Goal: Information Seeking & Learning: Learn about a topic

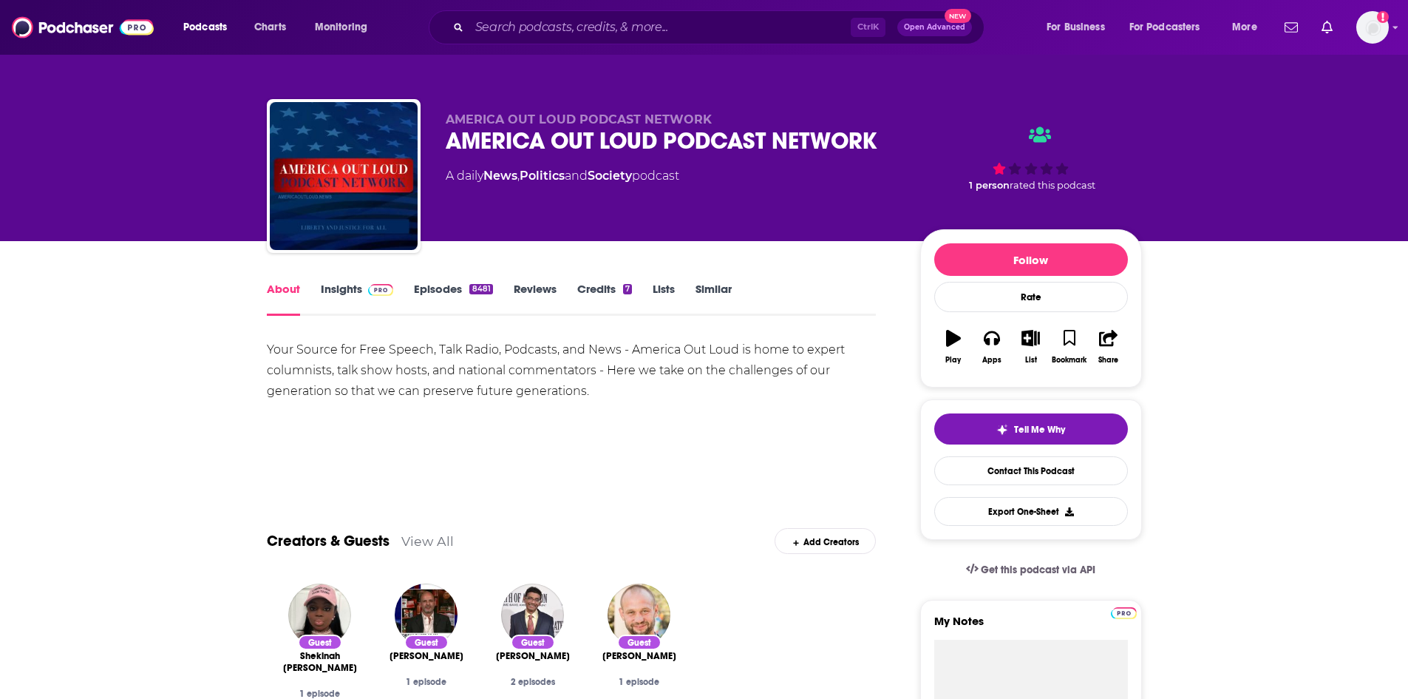
click at [352, 287] on link "Insights" at bounding box center [357, 299] width 73 height 34
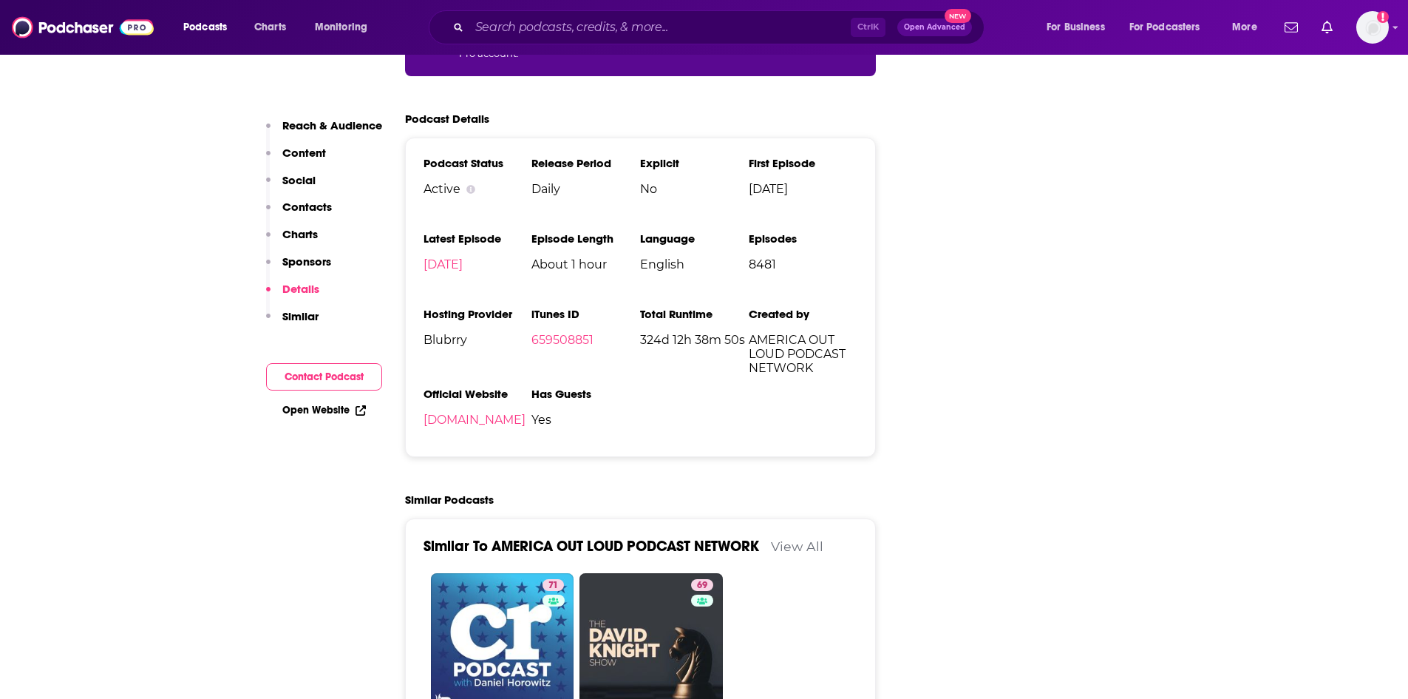
scroll to position [2292, 0]
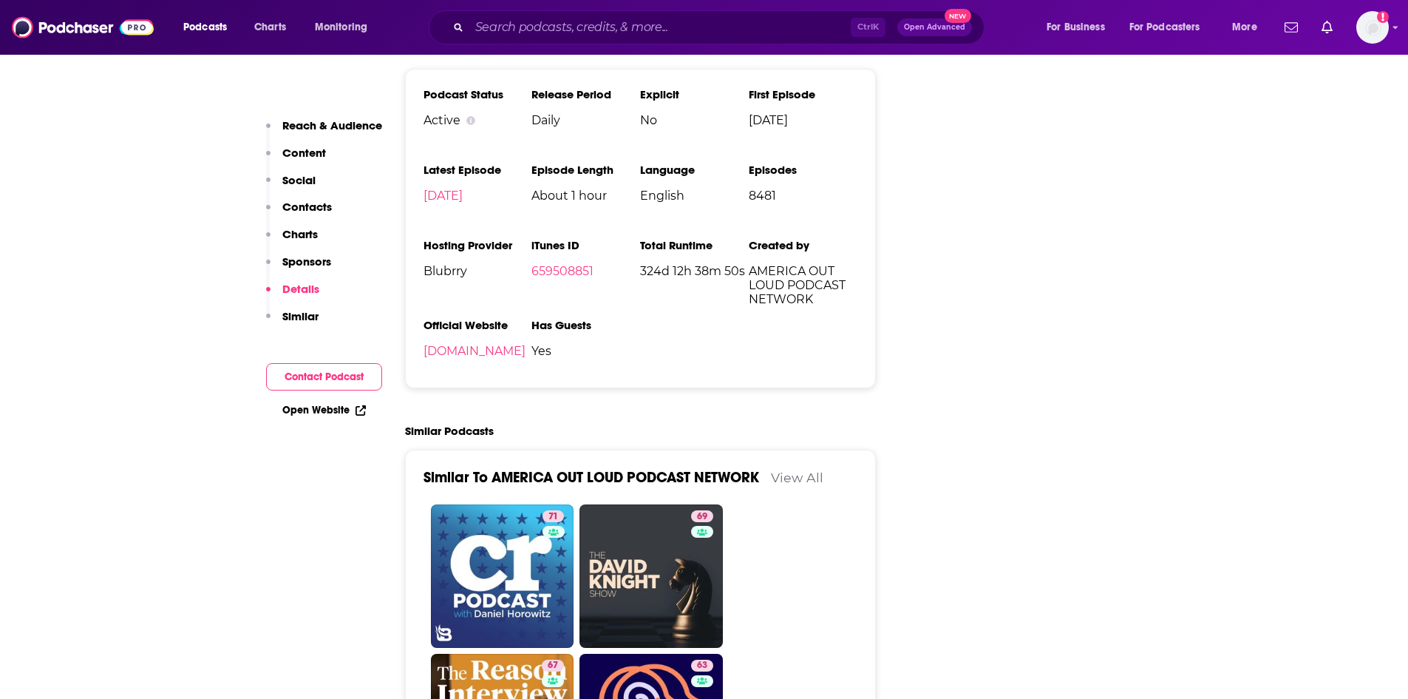
click at [319, 411] on link "Open Website" at bounding box center [324, 410] width 84 height 13
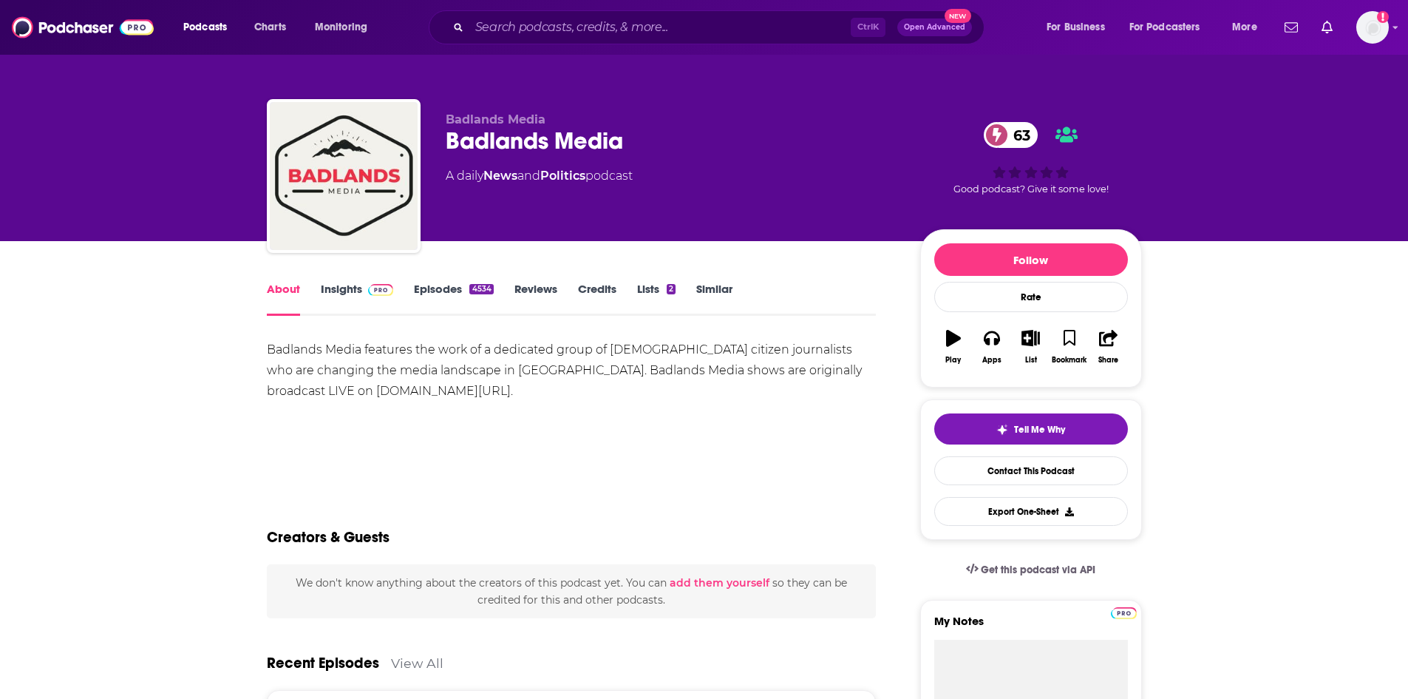
click at [336, 285] on link "Insights" at bounding box center [357, 299] width 73 height 34
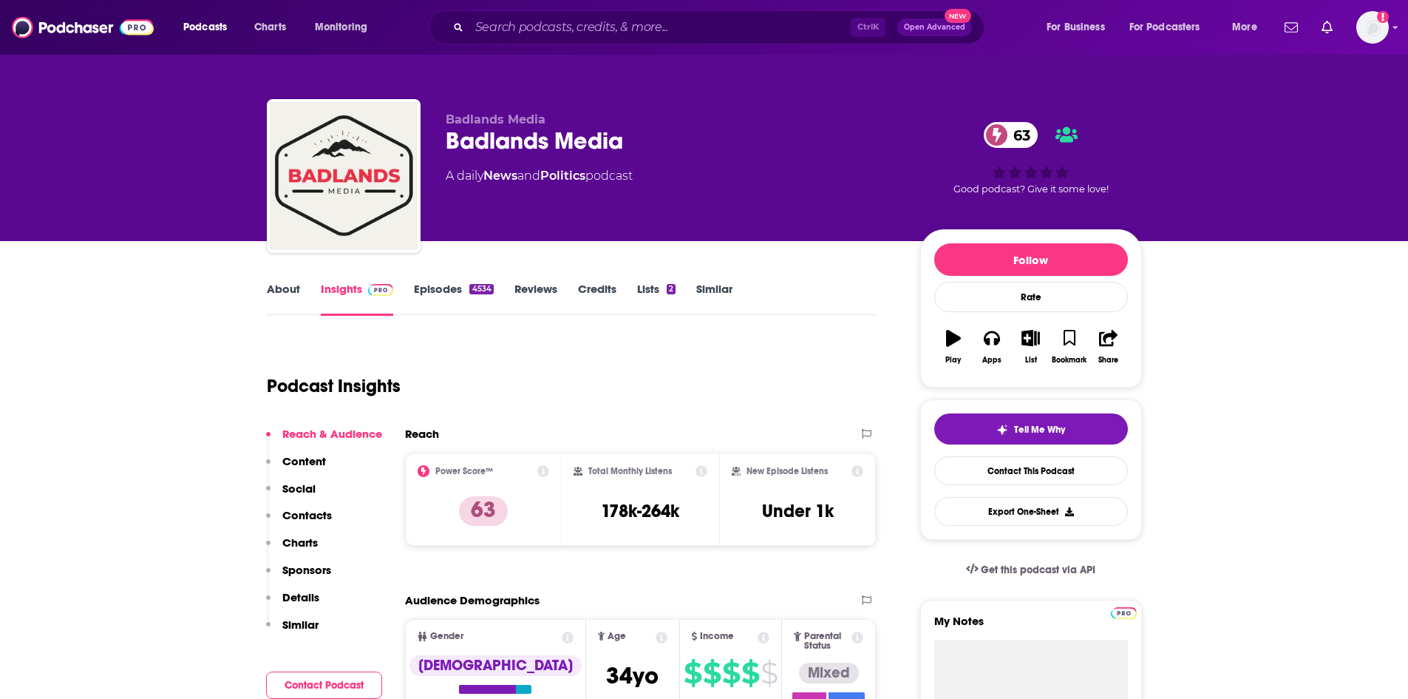
click at [285, 279] on div "About Insights Episodes 4534 Reviews Credits Lists 2 Similar" at bounding box center [572, 297] width 610 height 36
click at [289, 299] on link "About" at bounding box center [283, 299] width 33 height 34
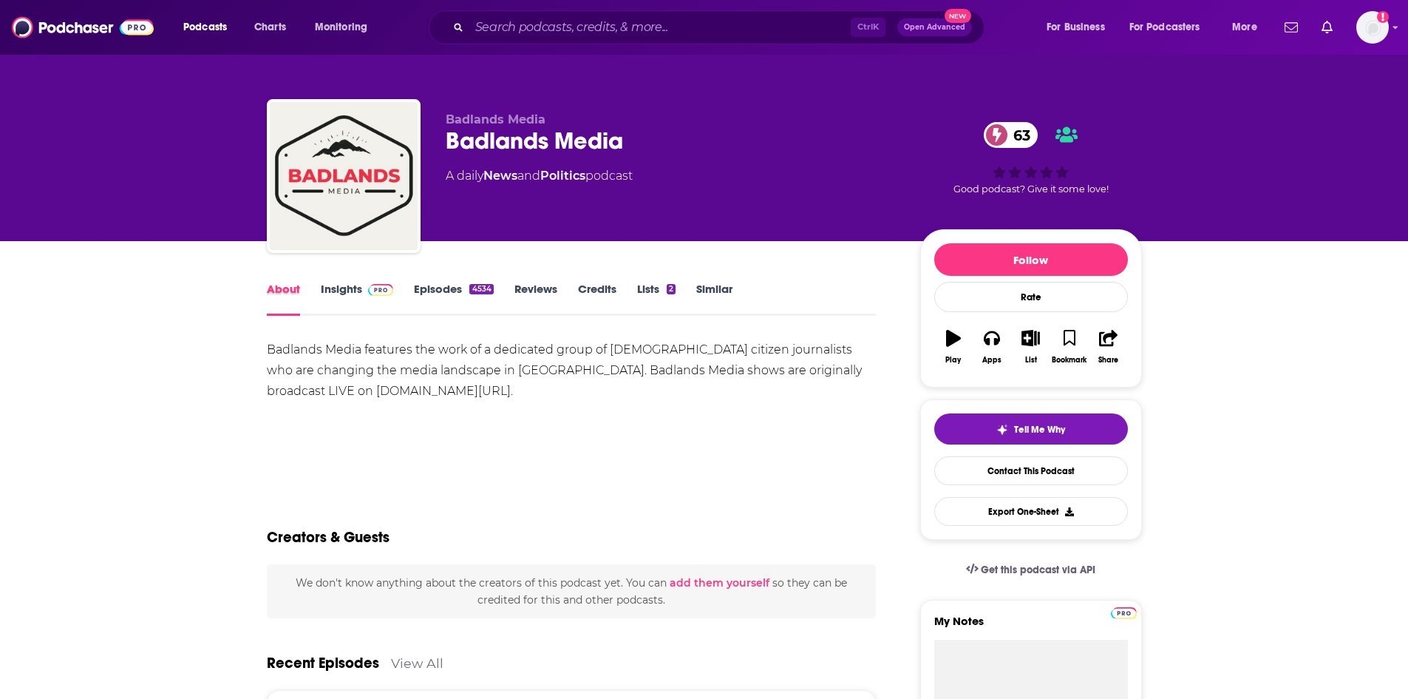
click at [319, 294] on div "About" at bounding box center [294, 299] width 54 height 34
click at [334, 291] on link "Insights" at bounding box center [357, 299] width 73 height 34
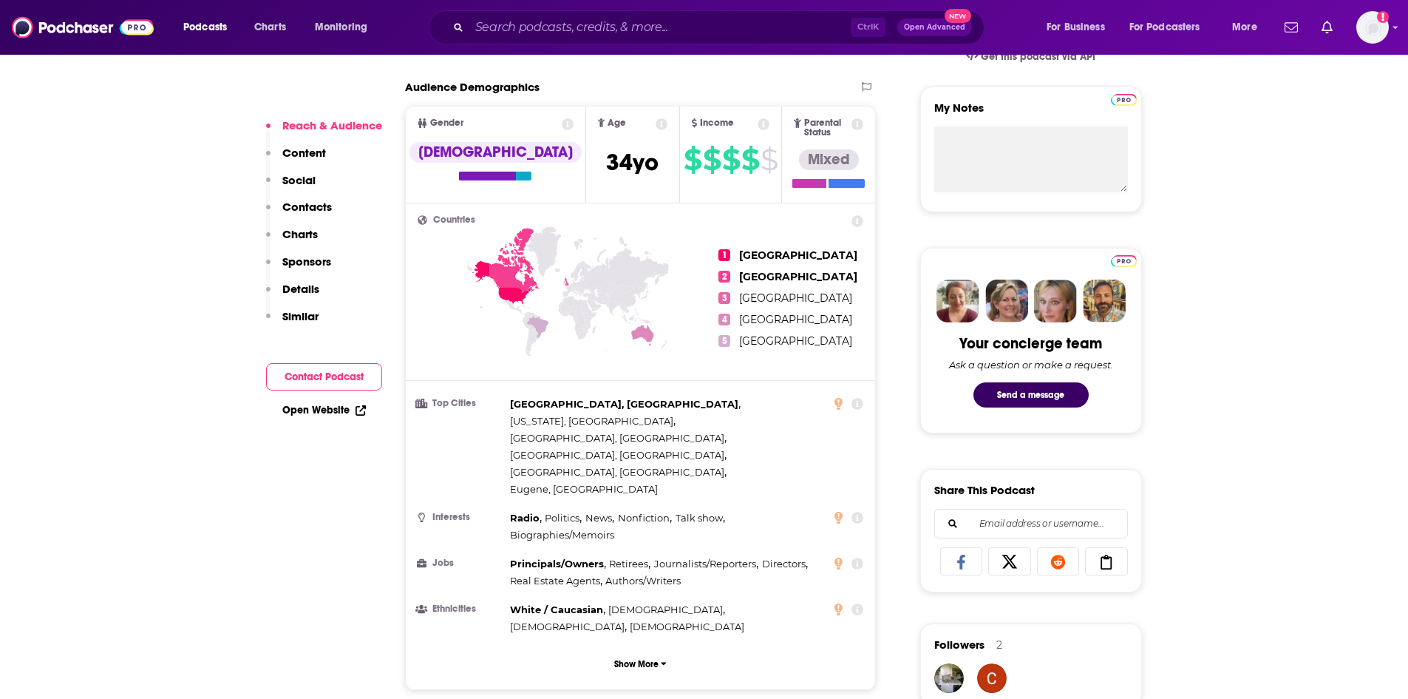
scroll to position [518, 0]
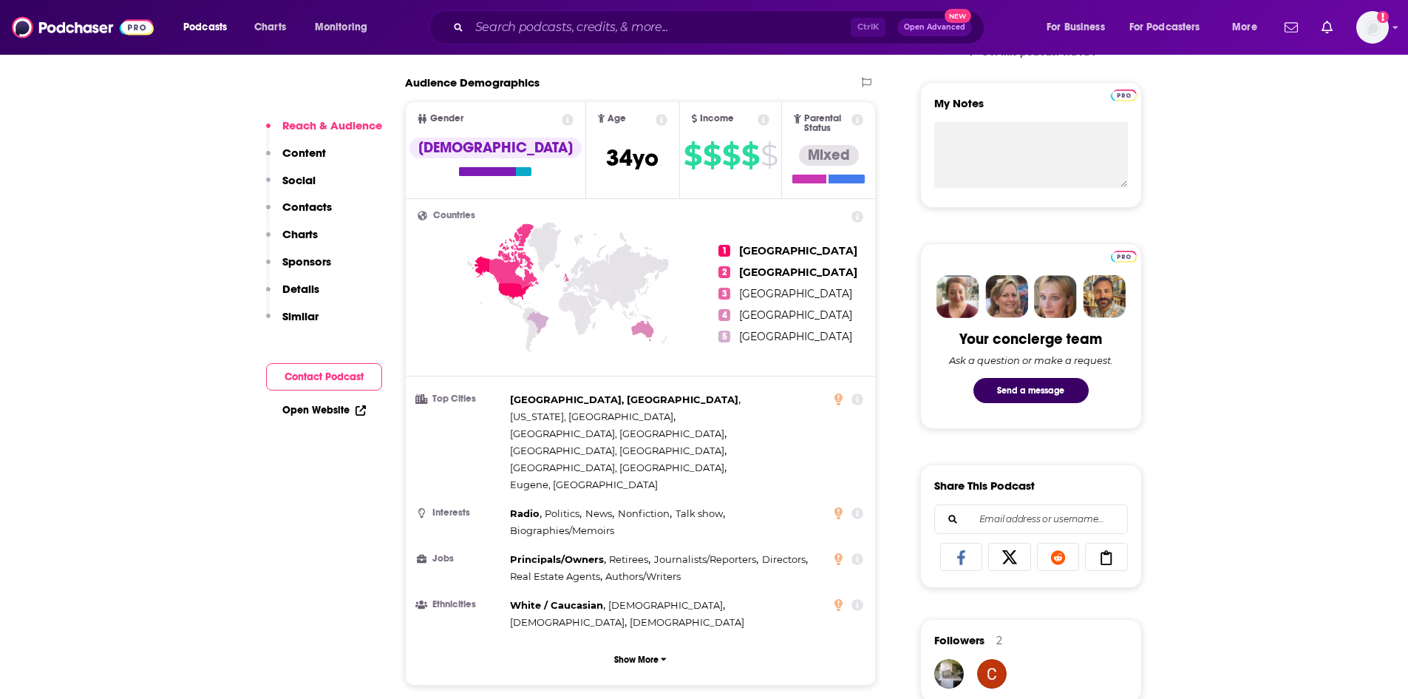
click at [330, 414] on link "Open Website" at bounding box center [324, 410] width 84 height 13
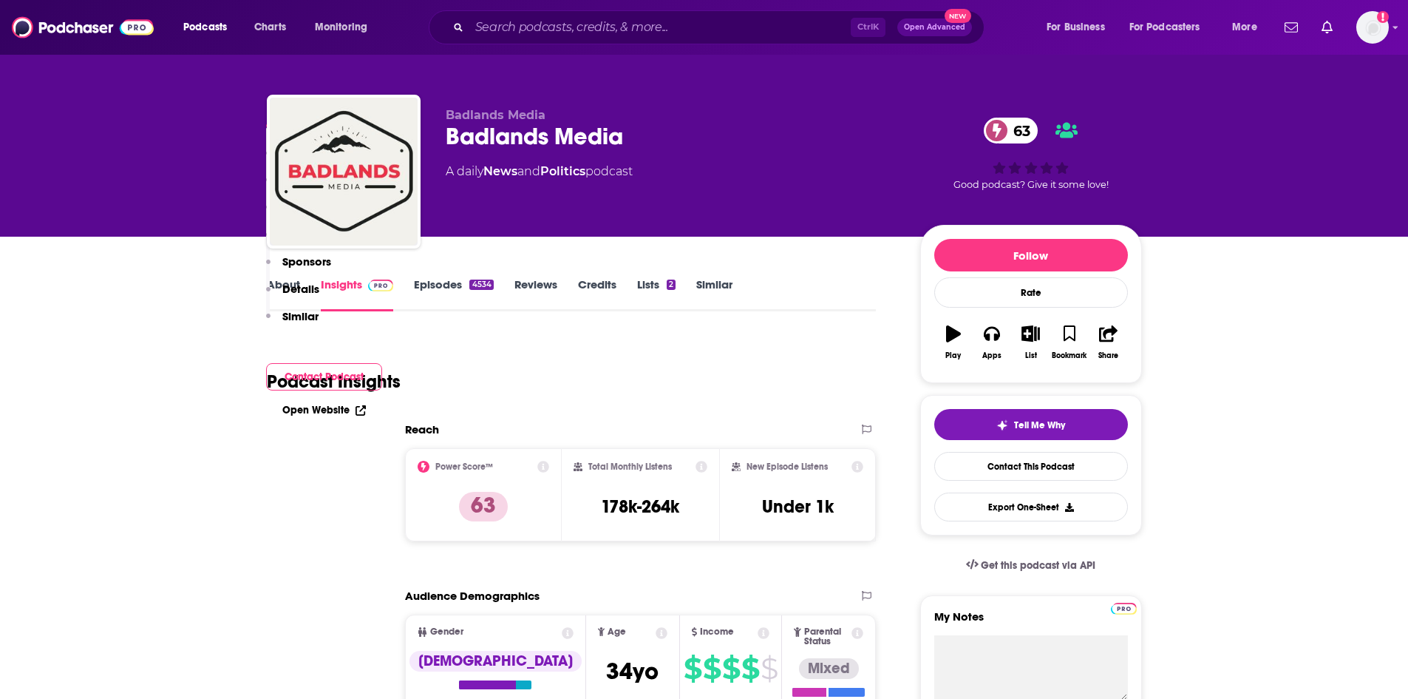
scroll to position [0, 0]
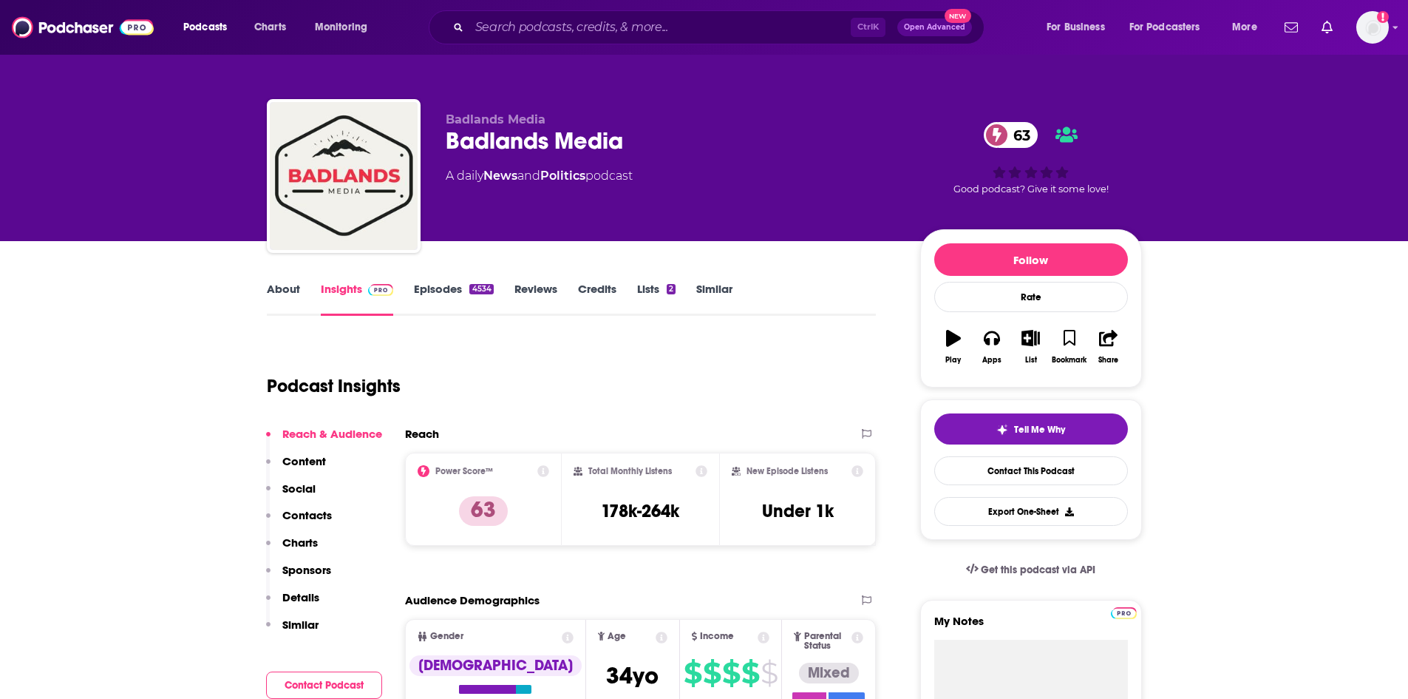
click at [453, 287] on link "Episodes 4534" at bounding box center [453, 299] width 79 height 34
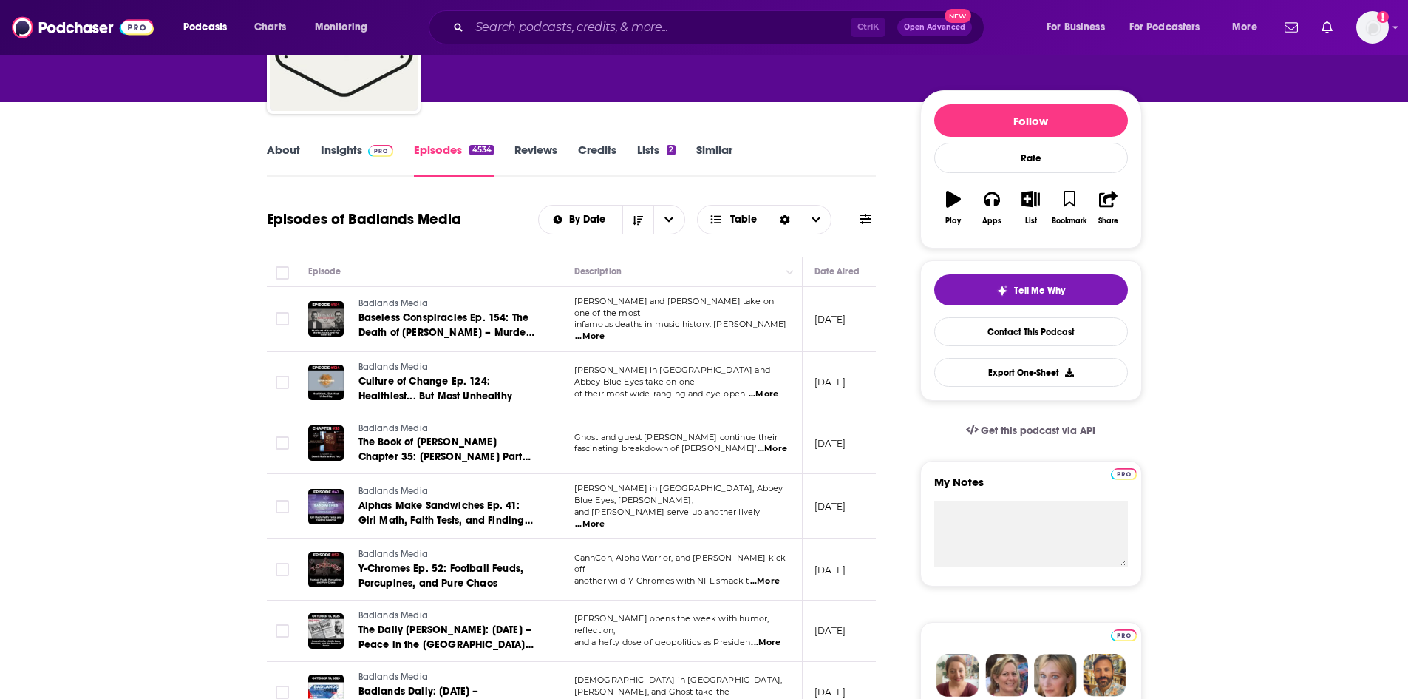
scroll to position [148, 0]
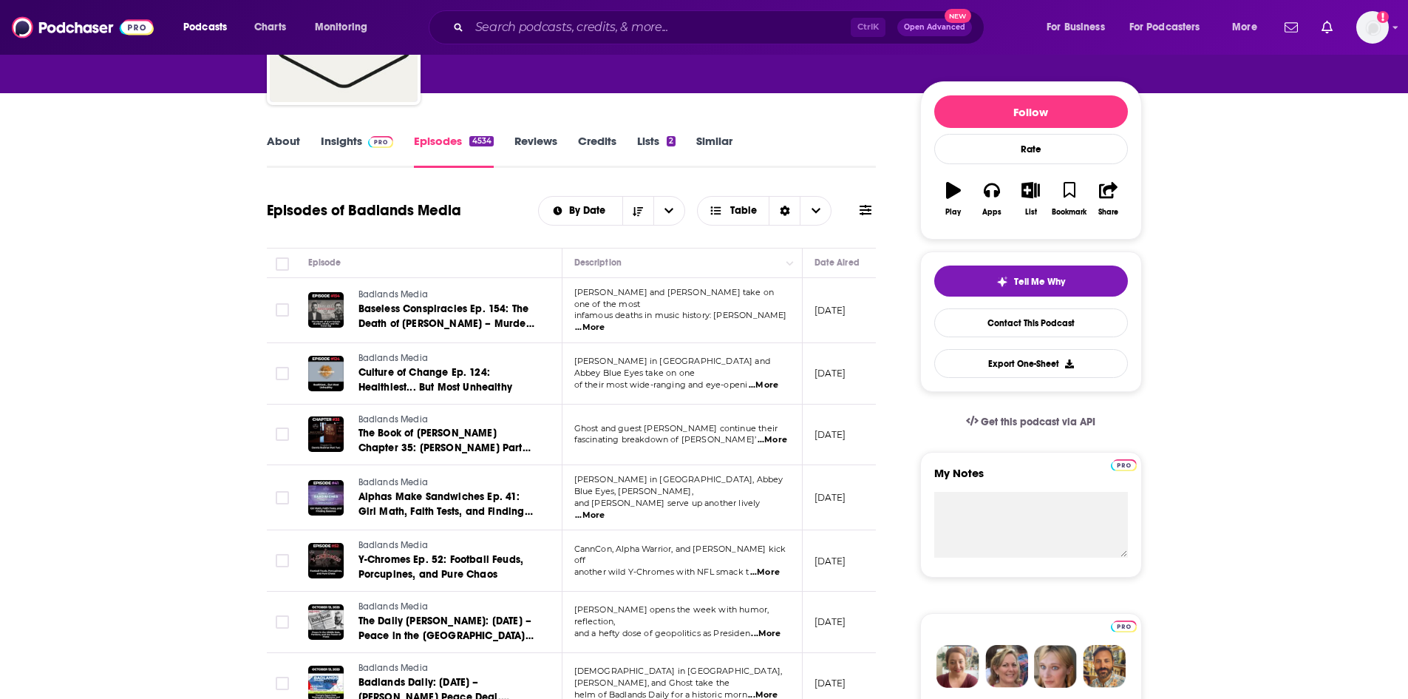
click at [288, 143] on link "About" at bounding box center [283, 151] width 33 height 34
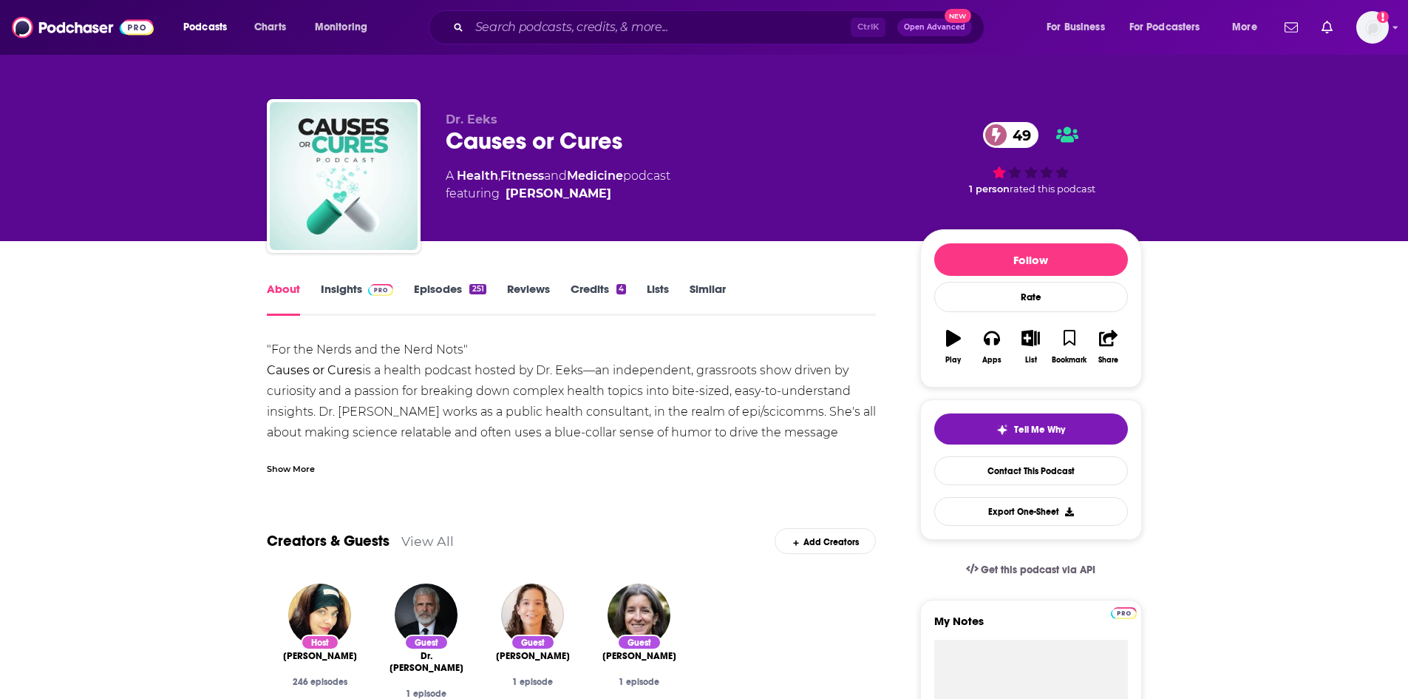
click at [303, 472] on div "Show More" at bounding box center [291, 468] width 48 height 14
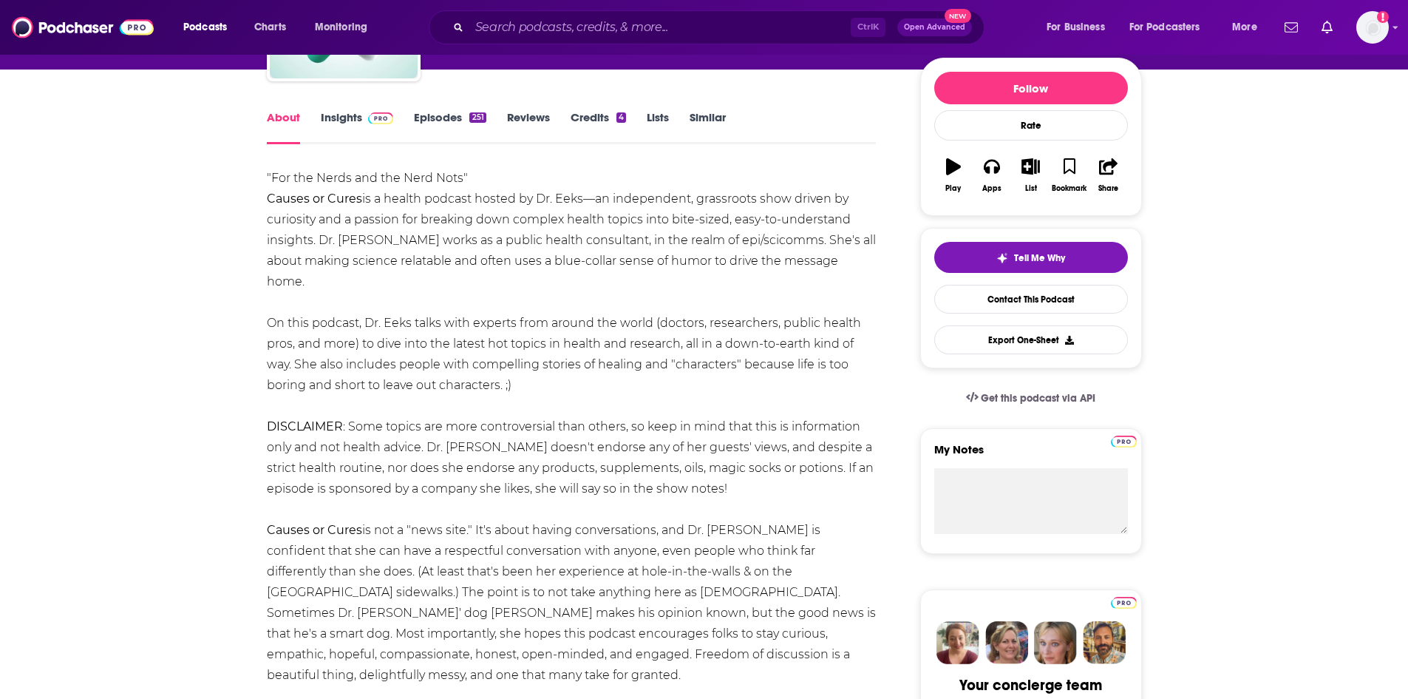
scroll to position [222, 0]
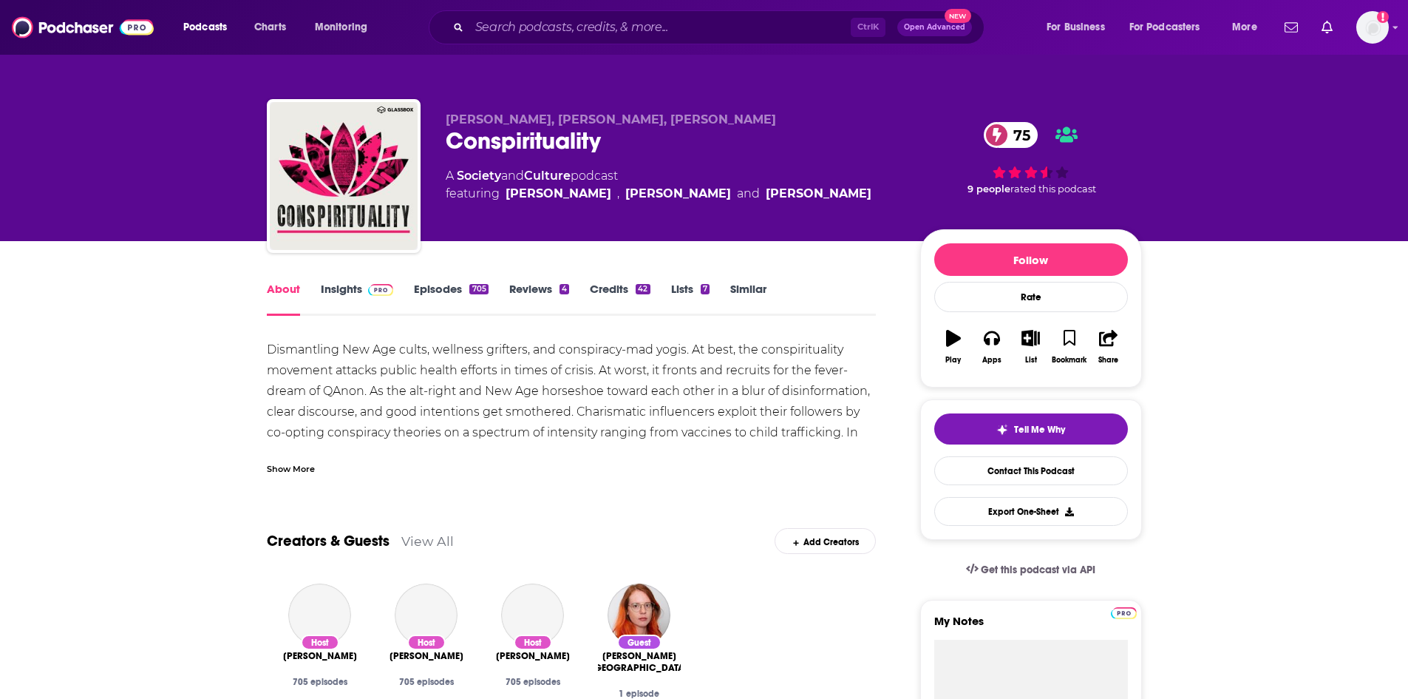
click at [294, 467] on div "Show More" at bounding box center [291, 468] width 48 height 14
